Goal: Transaction & Acquisition: Book appointment/travel/reservation

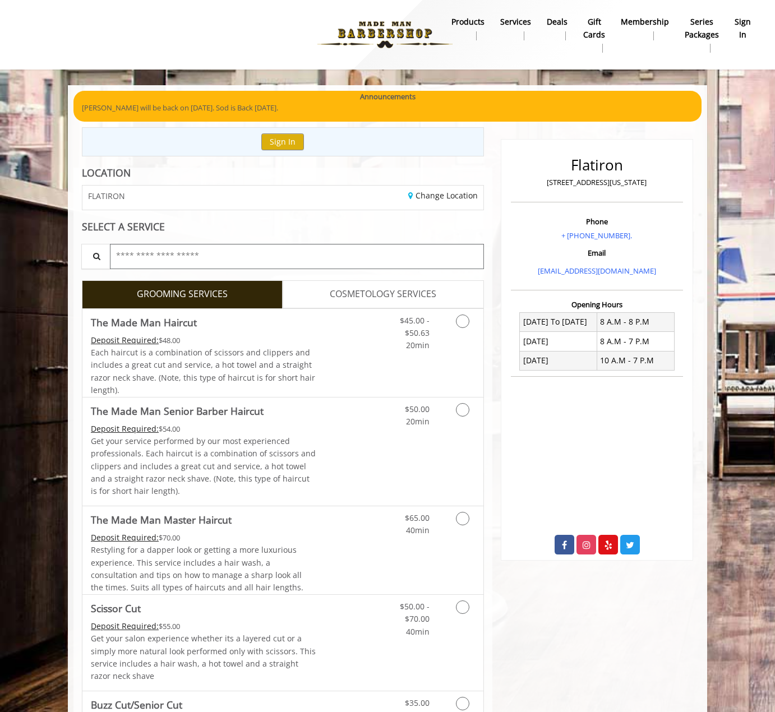
click at [253, 258] on input "text" at bounding box center [297, 256] width 374 height 25
click at [397, 326] on link "$45.00 - $50.63 20min" at bounding box center [406, 330] width 47 height 43
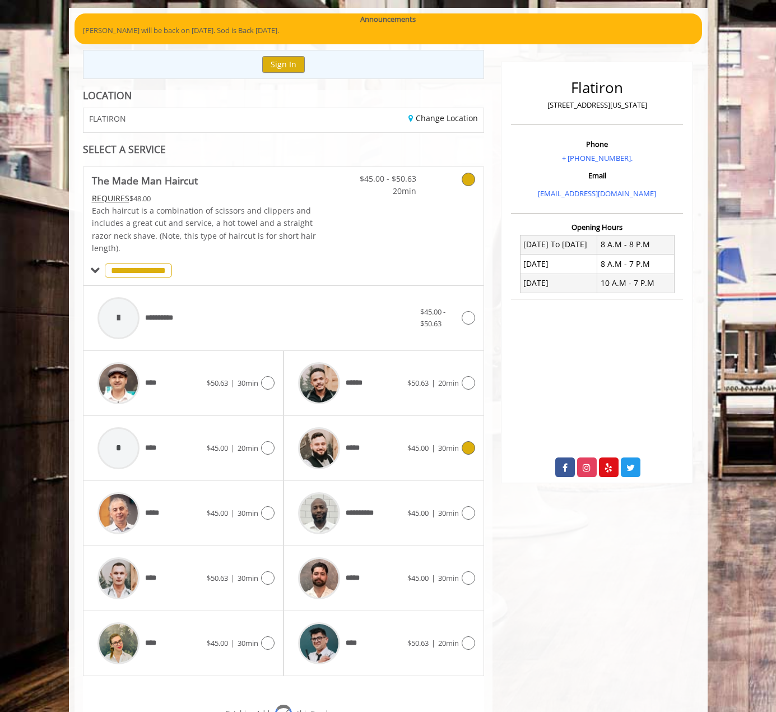
scroll to position [207, 0]
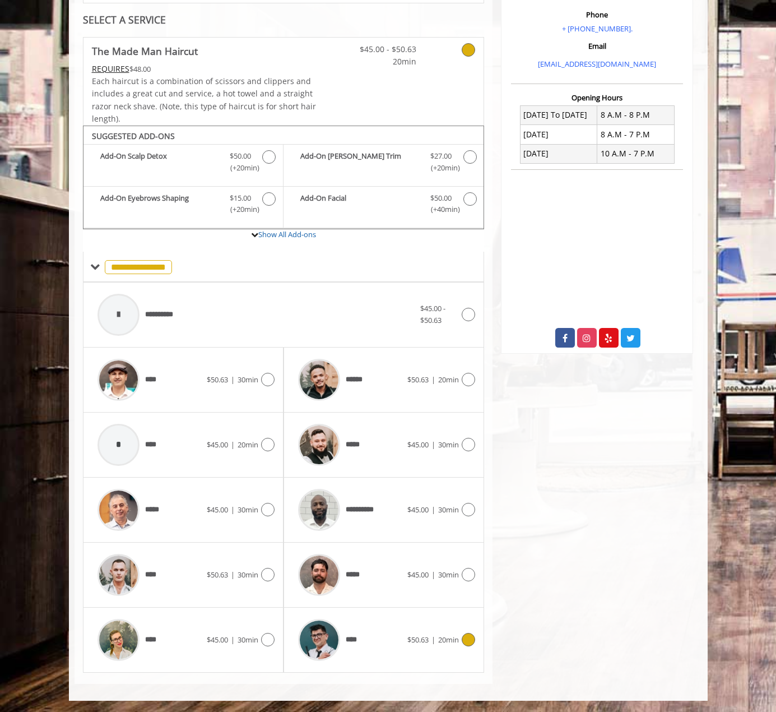
click at [364, 632] on div "****" at bounding box center [350, 639] width 115 height 53
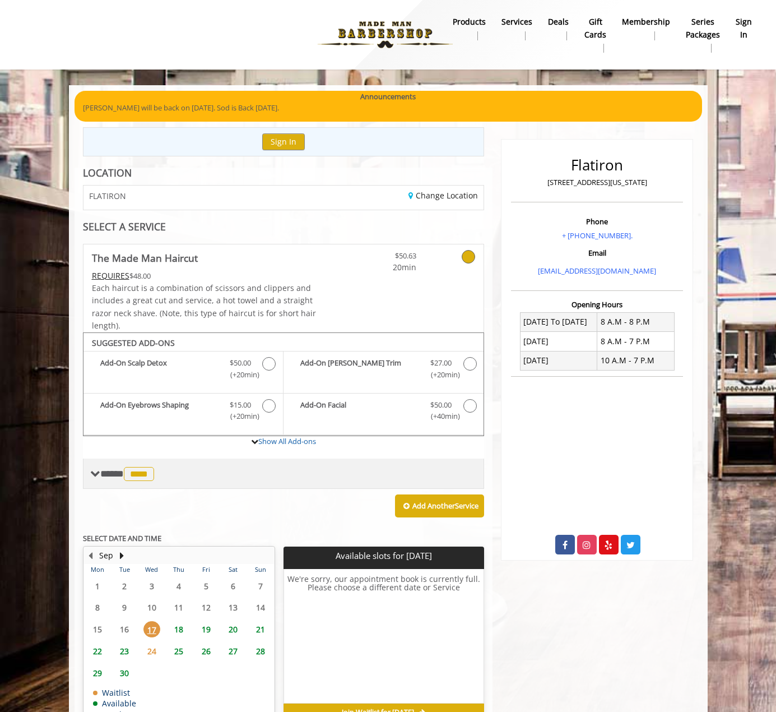
scroll to position [65, 0]
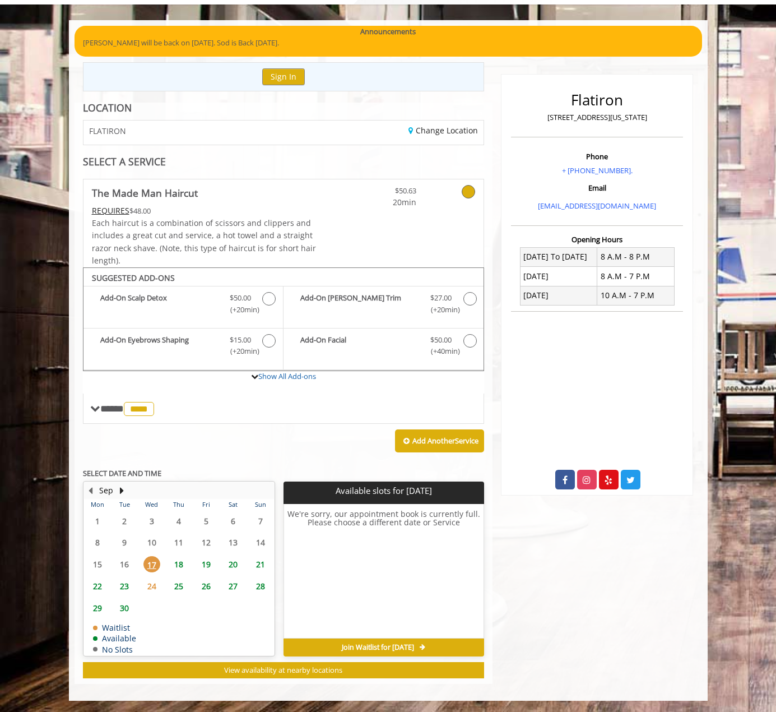
click at [183, 564] on span "18" at bounding box center [178, 564] width 17 height 16
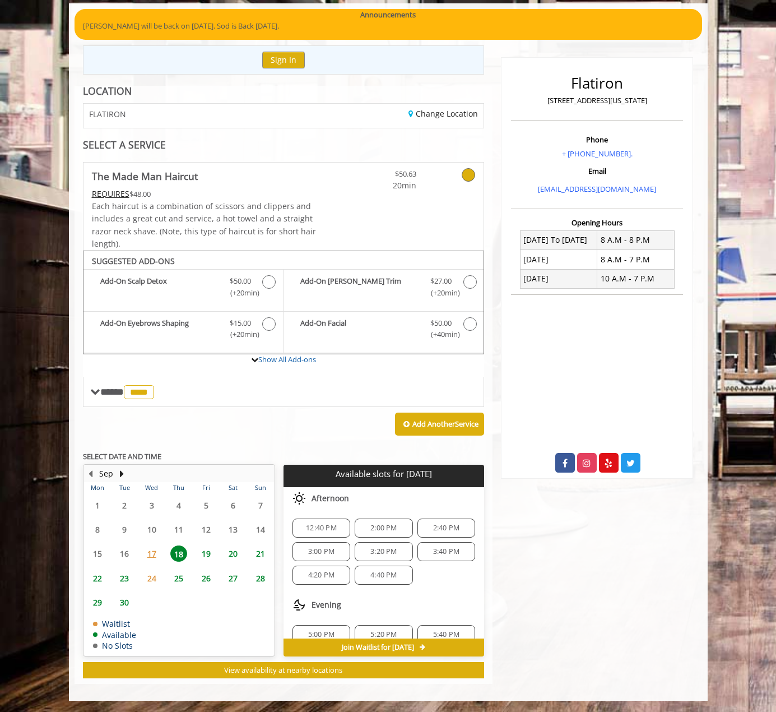
click at [151, 558] on span "17" at bounding box center [151, 553] width 17 height 16
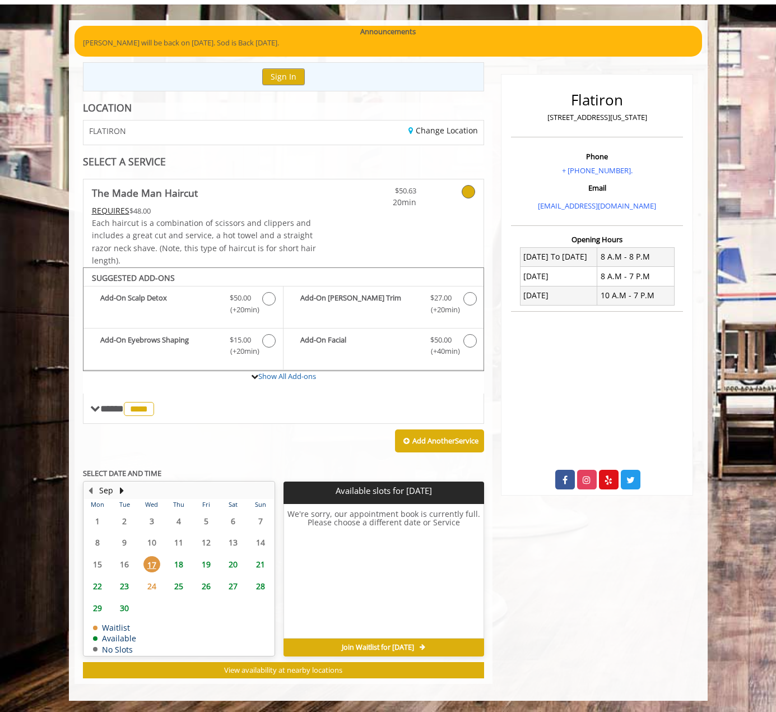
click at [179, 572] on span "18" at bounding box center [178, 564] width 17 height 16
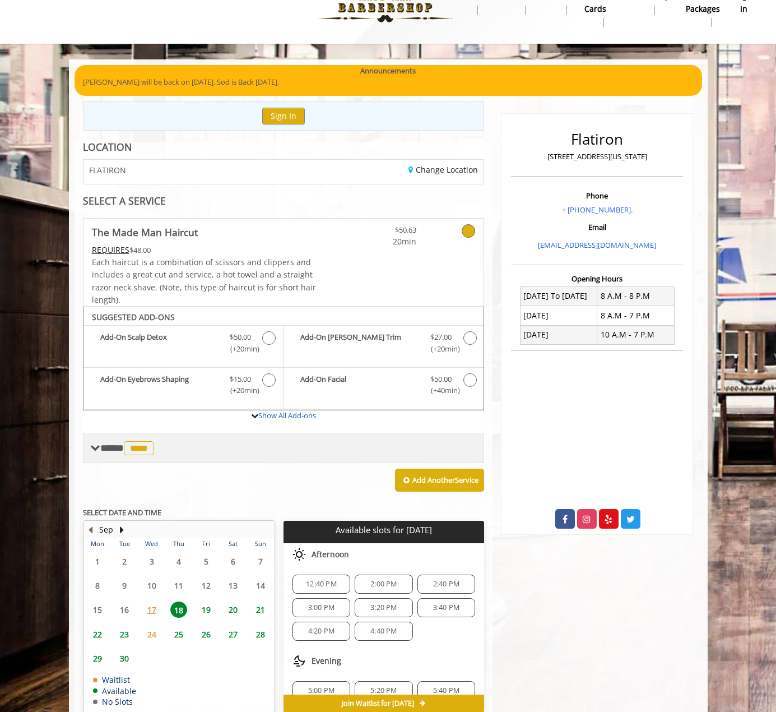
scroll to position [0, 0]
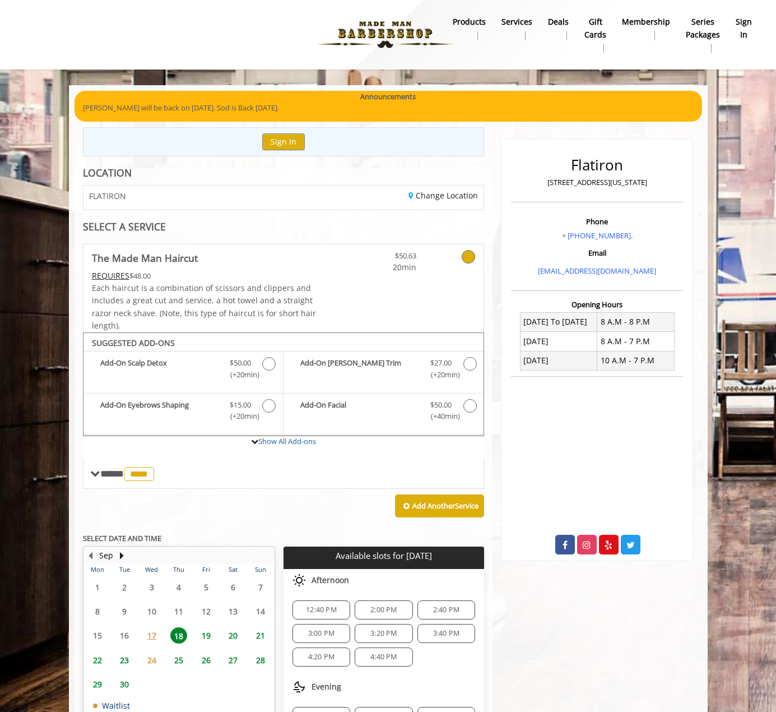
click at [189, 197] on div "FLATIRON" at bounding box center [179, 198] width 208 height 24
click at [433, 196] on link "Change Location" at bounding box center [443, 195] width 69 height 11
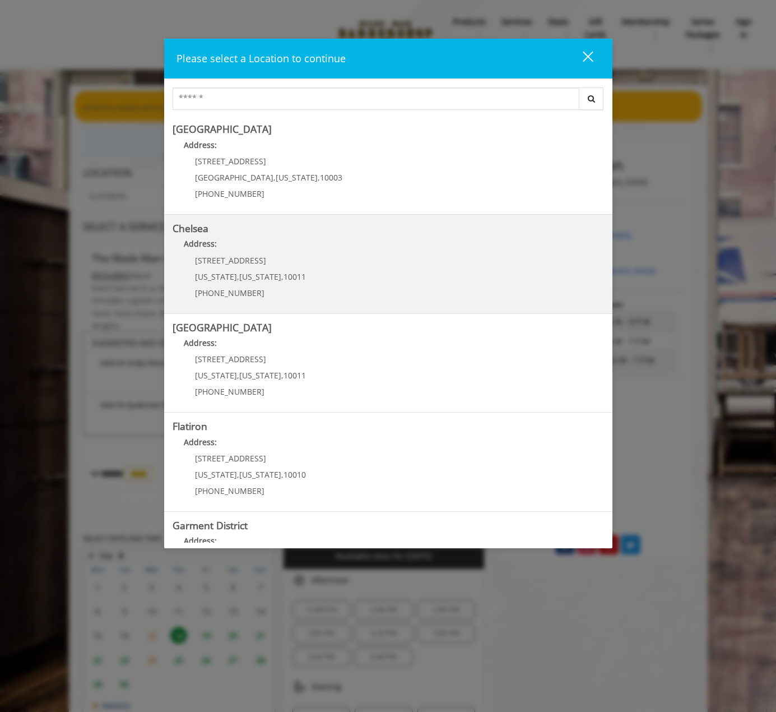
click at [294, 271] on span "10011" at bounding box center [295, 276] width 22 height 11
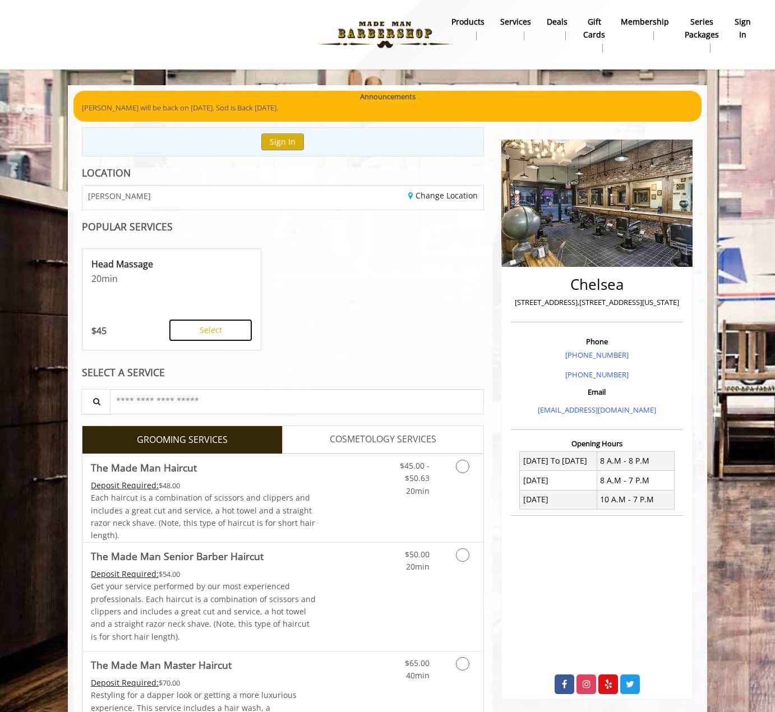
click at [215, 330] on button "Select" at bounding box center [210, 329] width 82 height 21
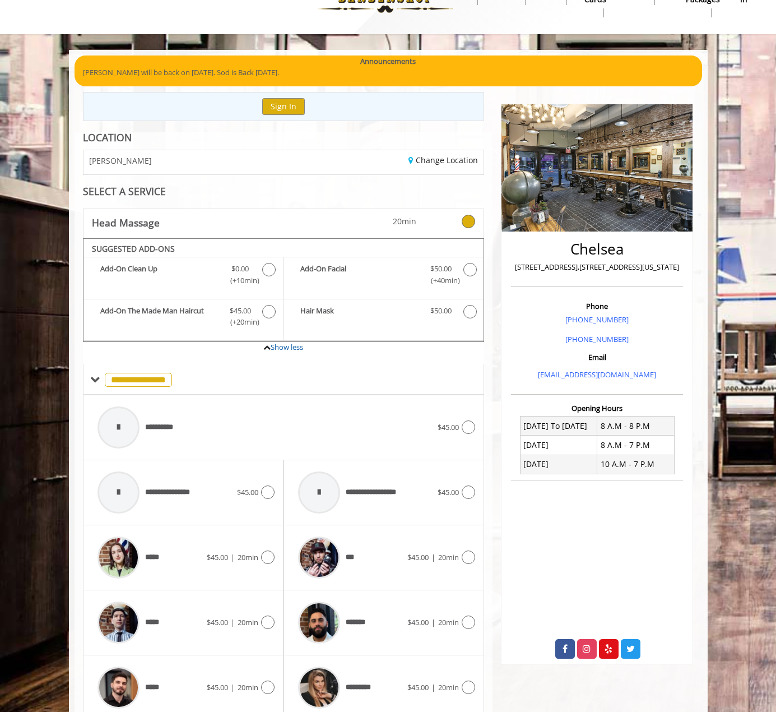
scroll to position [83, 0]
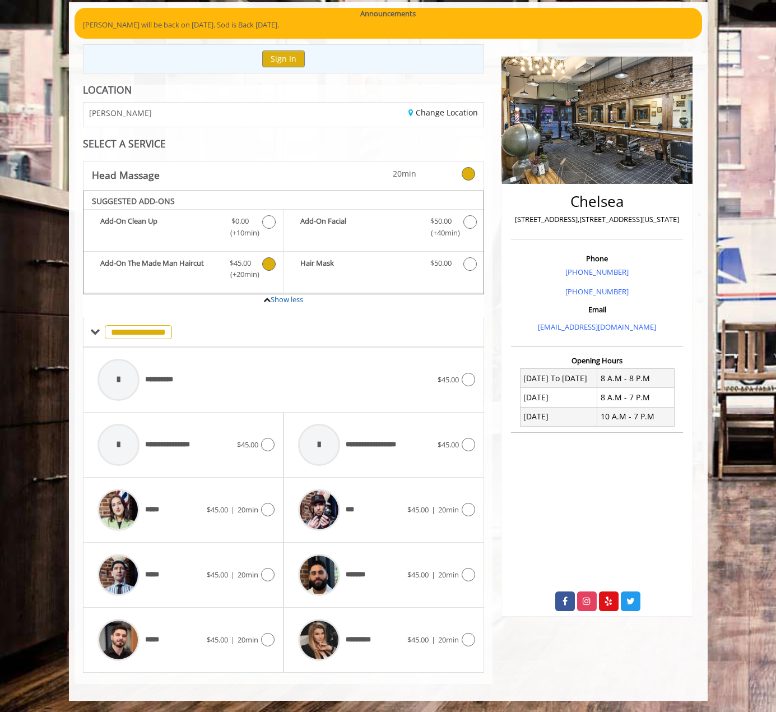
click at [267, 266] on icon "Head Massage Add-onS" at bounding box center [268, 263] width 13 height 13
click at [452, 450] on span "$45.00" at bounding box center [448, 445] width 21 height 12
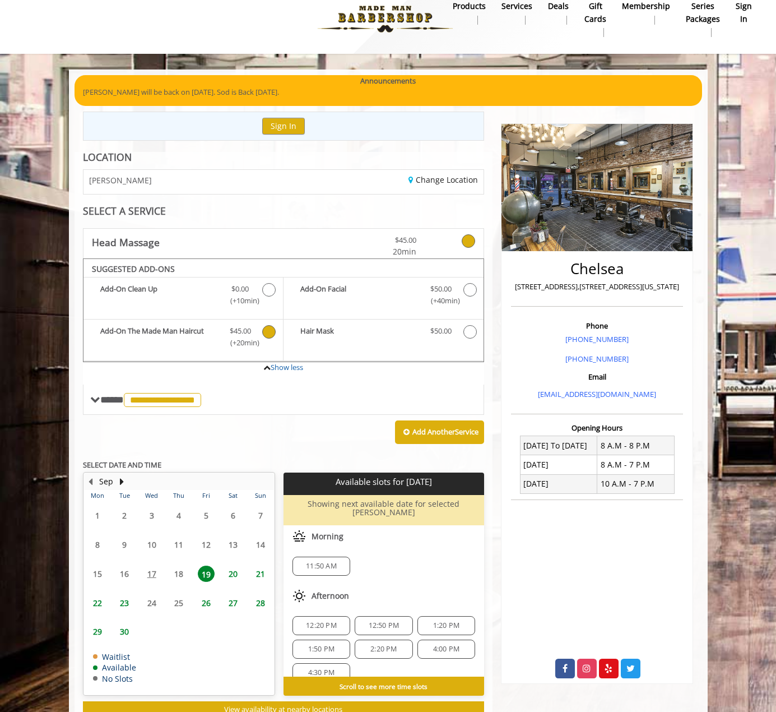
scroll to position [47, 0]
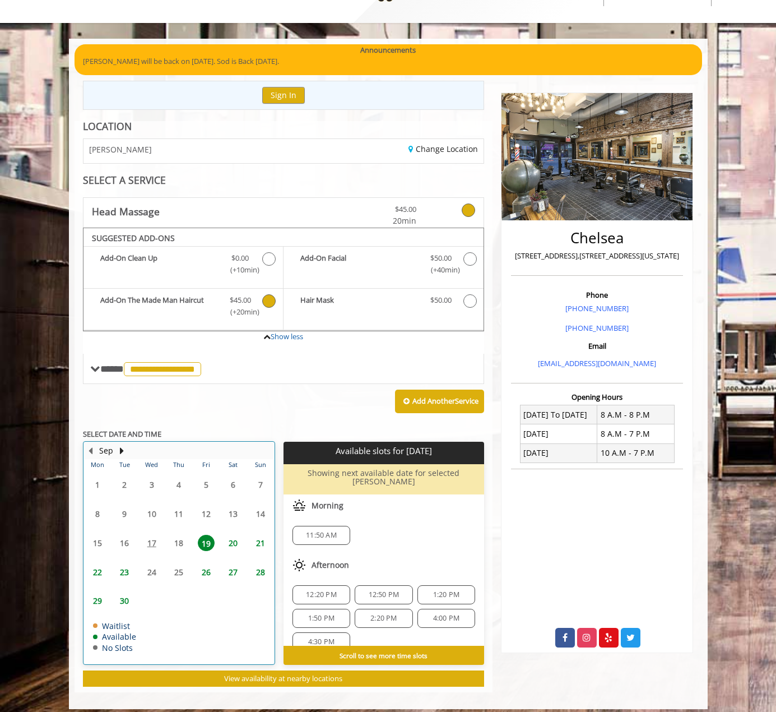
click at [154, 536] on table "Mon Tue Wed Thu Fri Sat Sun 1 2 3 4 5 6 7 8 9 10 11 12 13 14 15 16 17 18 19 20 …" at bounding box center [179, 561] width 190 height 205
click at [152, 540] on table "Mon Tue Wed Thu Fri Sat Sun 1 2 3 4 5 6 7 8 9 10 11 12 13 14 15 16 17 18 19 20 …" at bounding box center [179, 561] width 190 height 205
